Goal: Information Seeking & Learning: Find contact information

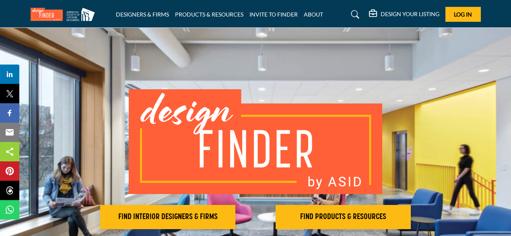
click at [305, 99] on img at bounding box center [256, 141] width 254 height 105
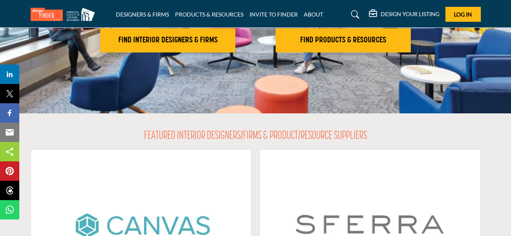
scroll to position [177, 0]
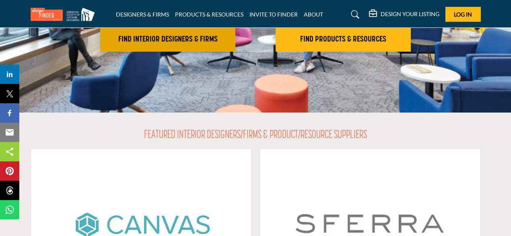
click at [190, 40] on h2 "FIND INTERIOR DESIGNERS & FIRMS" at bounding box center [168, 40] width 130 height 10
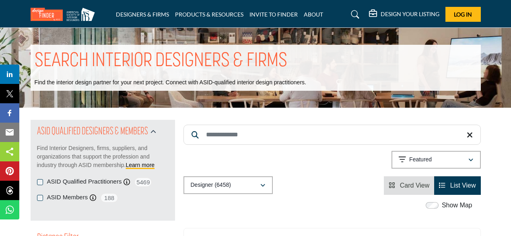
drag, startPoint x: 510, startPoint y: 8, endPoint x: 512, endPoint y: 15, distance: 7.5
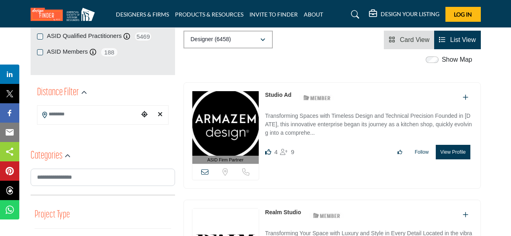
scroll to position [152, 0]
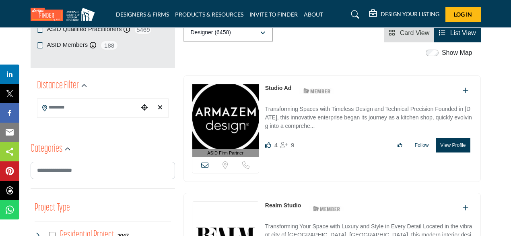
click at [54, 111] on input "Search Location" at bounding box center [87, 107] width 101 height 16
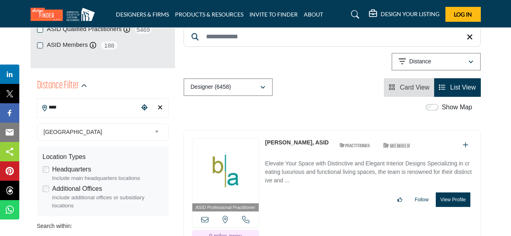
type input "**********"
type input "***"
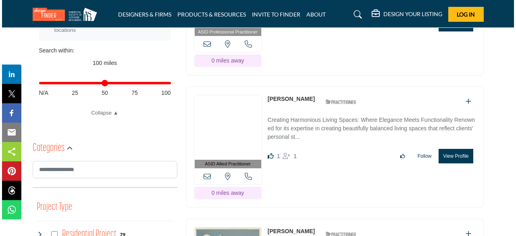
scroll to position [313, 0]
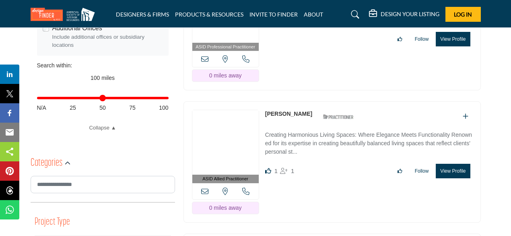
click at [449, 164] on button "View Profile" at bounding box center [453, 171] width 34 height 14
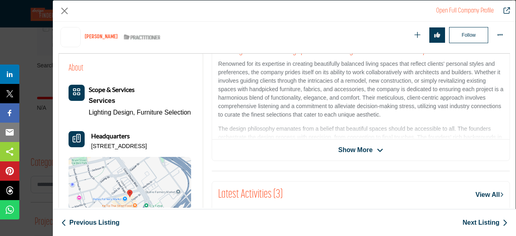
scroll to position [199, 0]
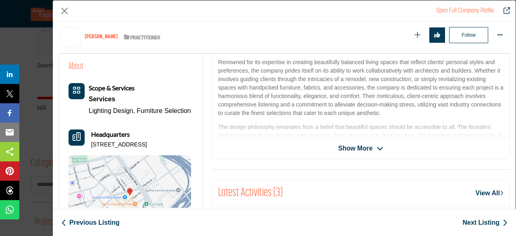
click at [511, 88] on div "Open Full Company Profile Catherine Howser ASID Qualified Practitioner who vali…" at bounding box center [283, 118] width 463 height 236
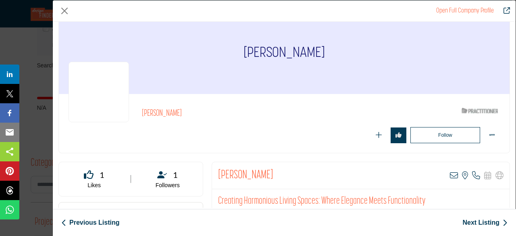
scroll to position [0, 0]
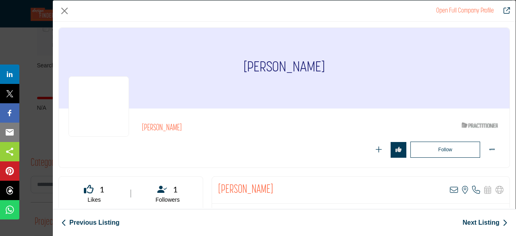
drag, startPoint x: 369, startPoint y: 50, endPoint x: 234, endPoint y: 54, distance: 134.6
click at [234, 54] on div "Catherine Howser" at bounding box center [284, 68] width 450 height 81
copy h1 "Catherine Howser"
click at [472, 189] on icon "Company Data Modal" at bounding box center [476, 190] width 8 height 8
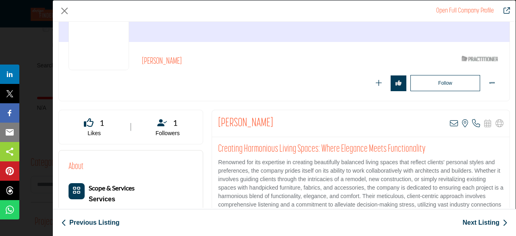
scroll to position [66, 0]
click at [472, 125] on icon "Company Data Modal" at bounding box center [476, 123] width 8 height 8
click at [422, 140] on p "Call Number" at bounding box center [434, 142] width 84 height 6
click at [472, 125] on icon "Company Data Modal" at bounding box center [476, 123] width 8 height 8
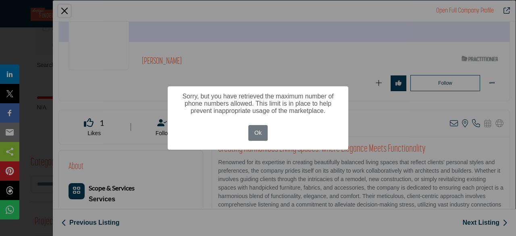
drag, startPoint x: 260, startPoint y: 119, endPoint x: 250, endPoint y: 118, distance: 9.7
click at [255, 132] on button "Ok" at bounding box center [258, 133] width 20 height 16
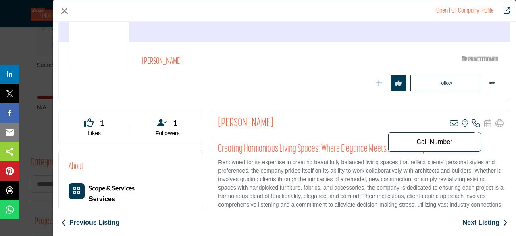
click at [472, 120] on icon "Company Data Modal" at bounding box center [476, 123] width 8 height 8
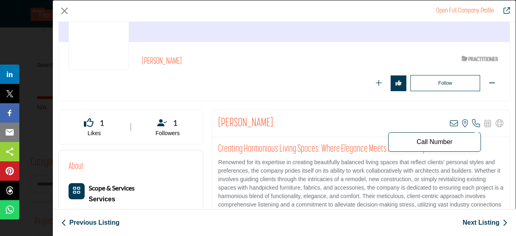
click at [472, 120] on icon "Company Data Modal" at bounding box center [476, 123] width 8 height 8
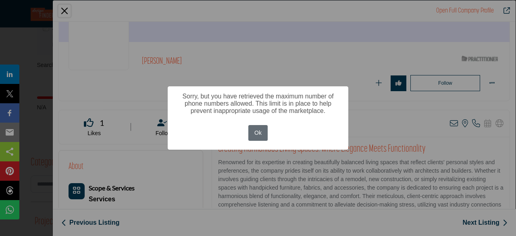
click at [257, 133] on button "Ok" at bounding box center [258, 133] width 20 height 16
